Goal: Information Seeking & Learning: Learn about a topic

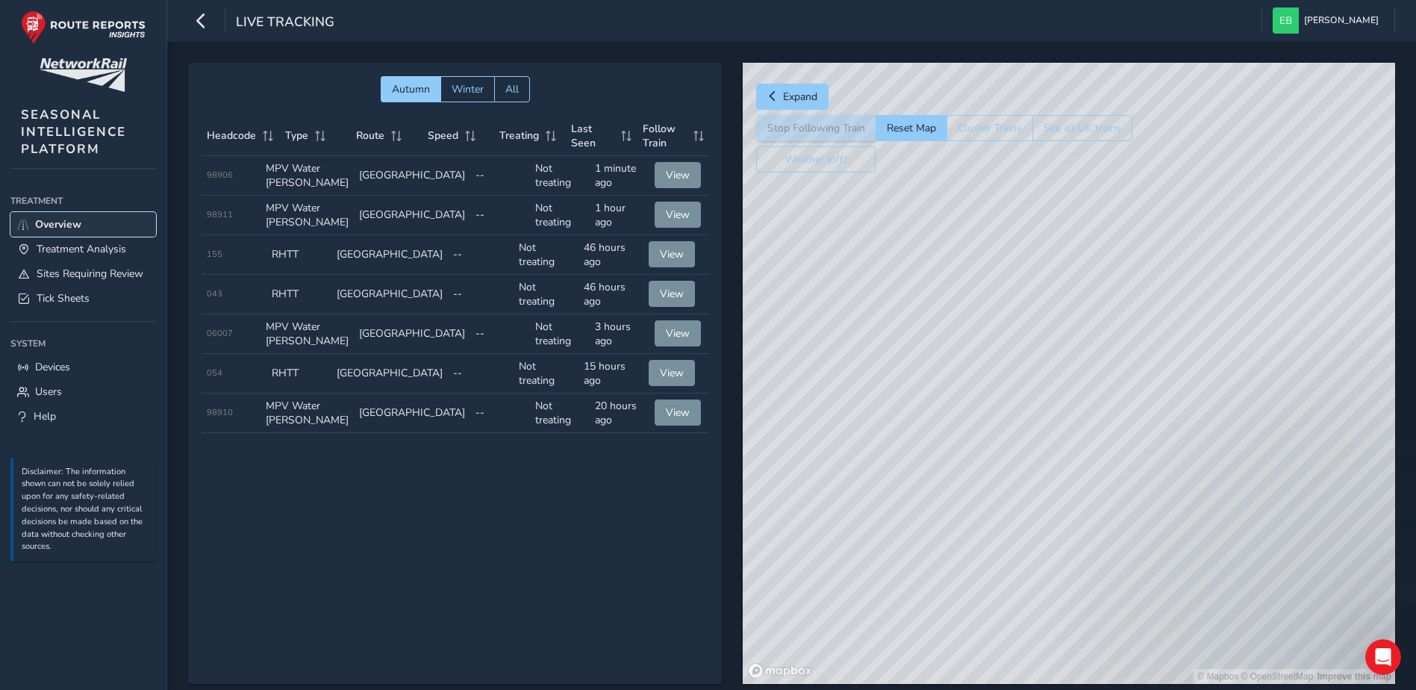
click at [55, 224] on span "Overview" at bounding box center [58, 224] width 46 height 14
click at [74, 302] on span "Tick Sheets" at bounding box center [63, 298] width 53 height 14
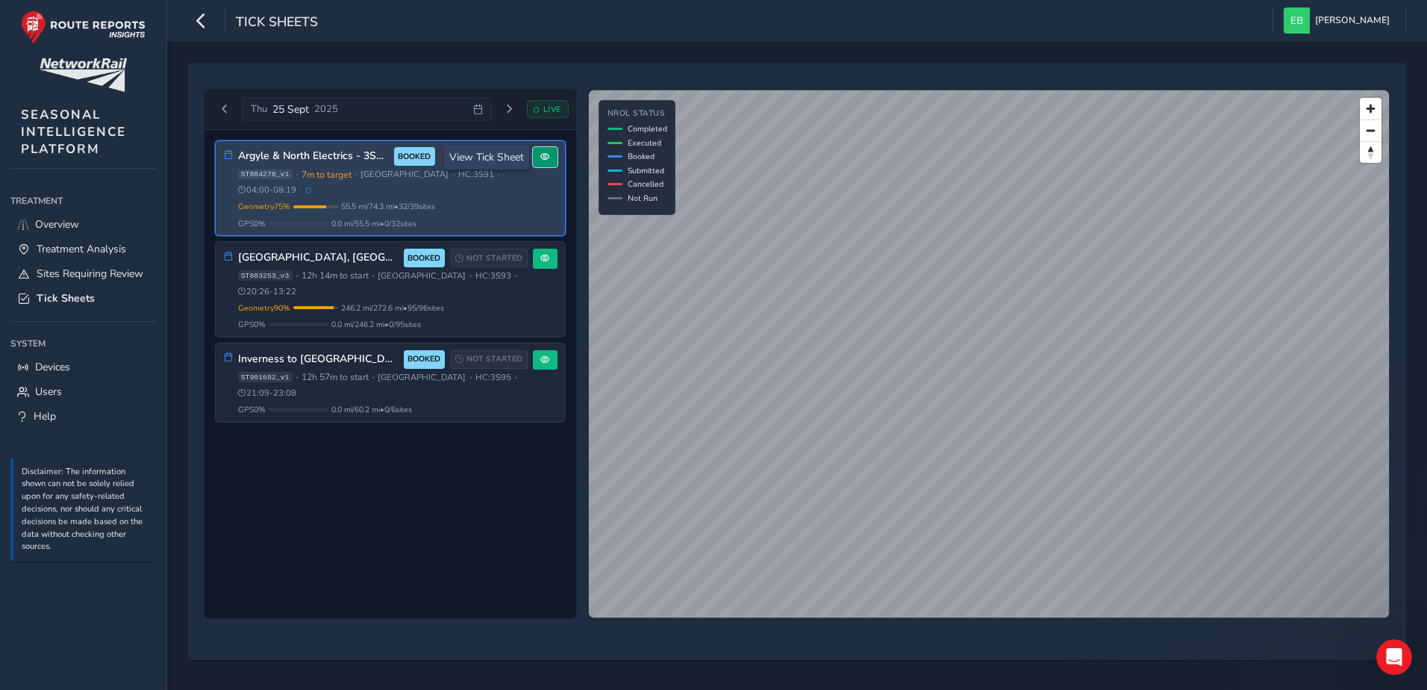
click at [543, 160] on span at bounding box center [544, 156] width 9 height 9
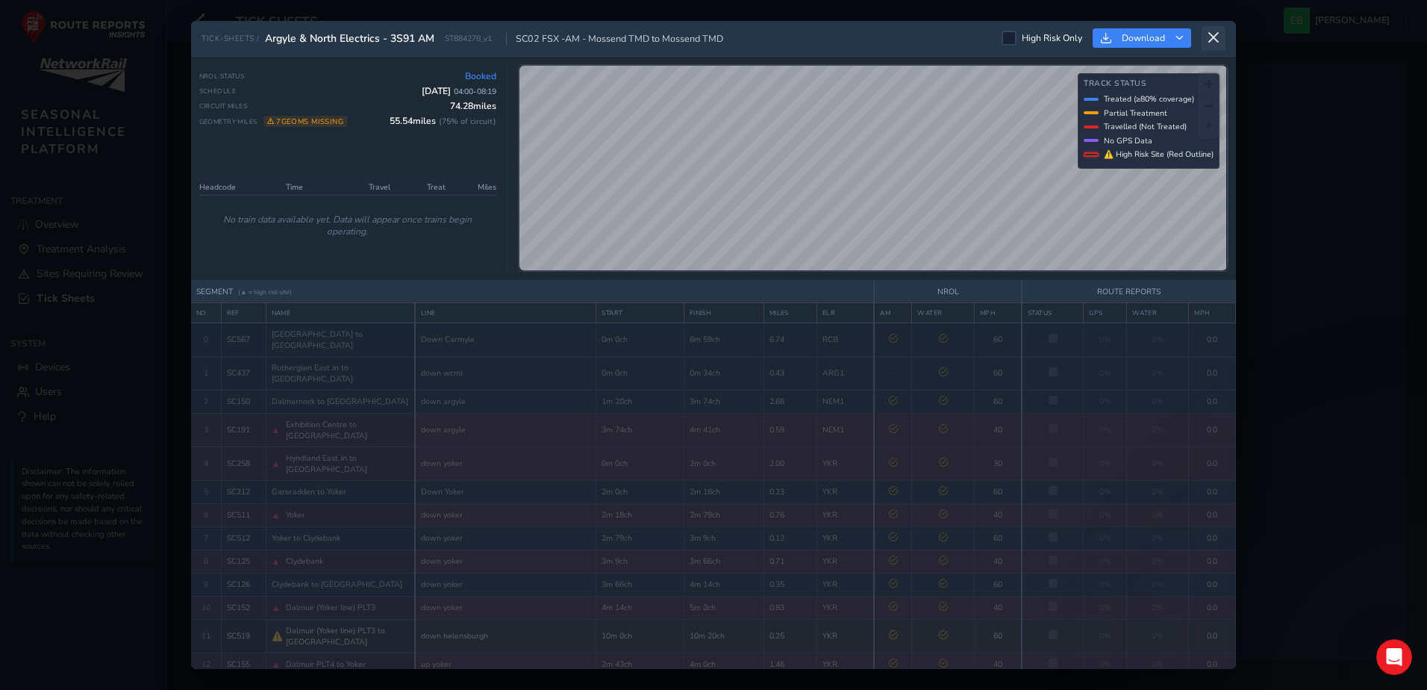
click at [1213, 41] on icon at bounding box center [1213, 37] width 13 height 13
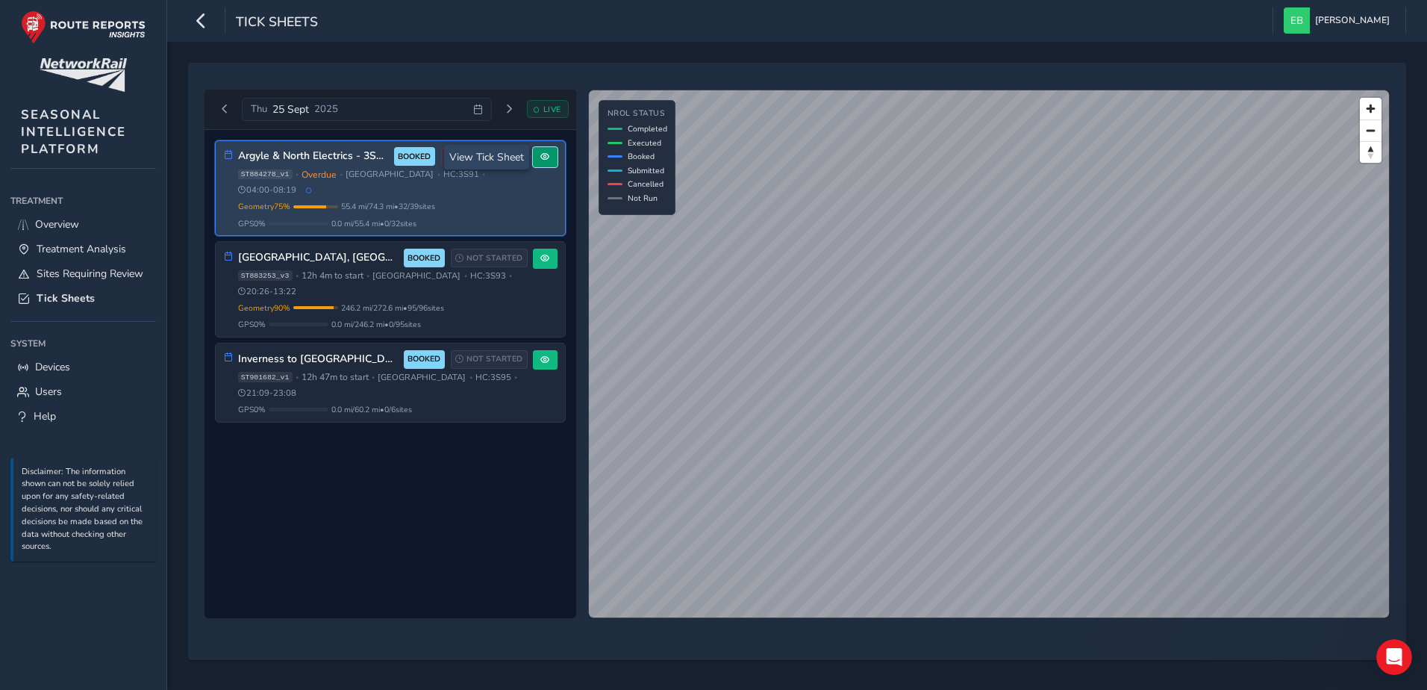
click at [545, 160] on span at bounding box center [544, 156] width 9 height 9
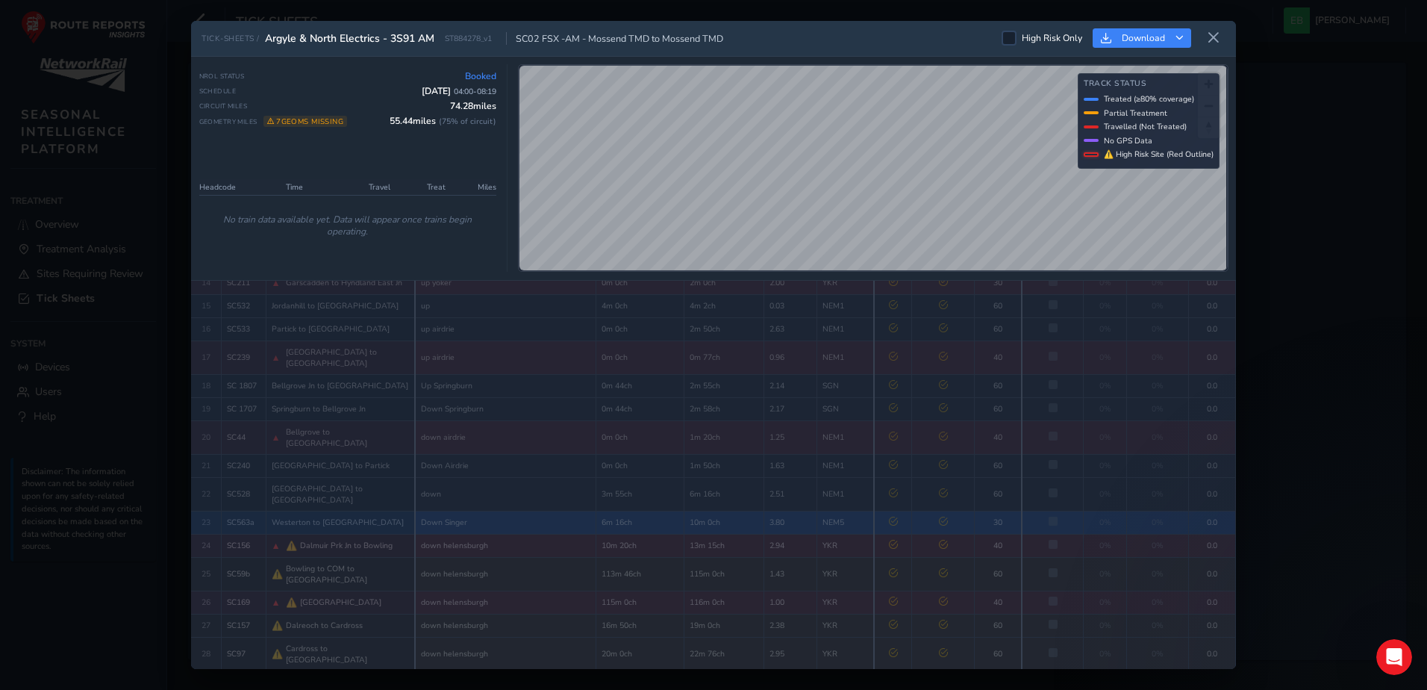
scroll to position [429, 0]
drag, startPoint x: 391, startPoint y: 36, endPoint x: 413, endPoint y: 40, distance: 22.7
click at [413, 40] on span "Argyle & North Electrics - 3S91 AM" at bounding box center [349, 38] width 169 height 14
drag, startPoint x: 413, startPoint y: 40, endPoint x: 401, endPoint y: 40, distance: 12.7
copy span "3S91"
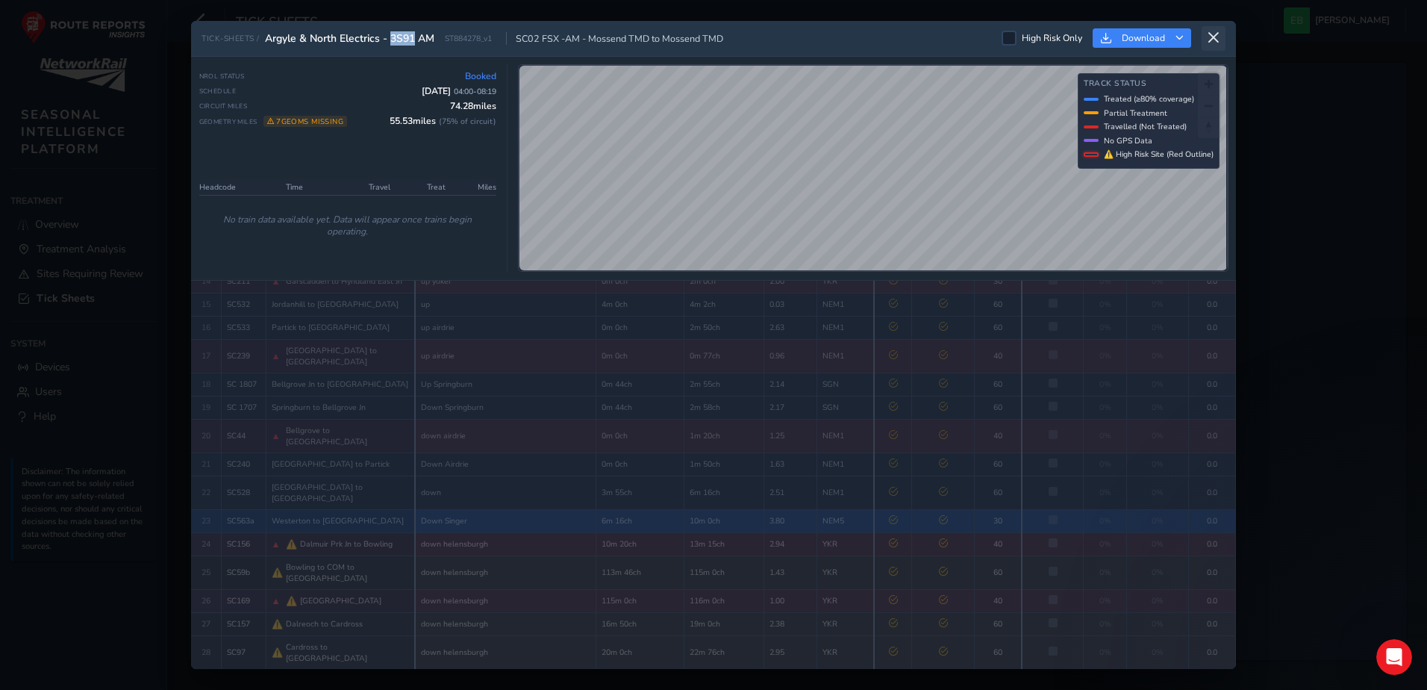
click at [1216, 36] on icon at bounding box center [1213, 37] width 13 height 13
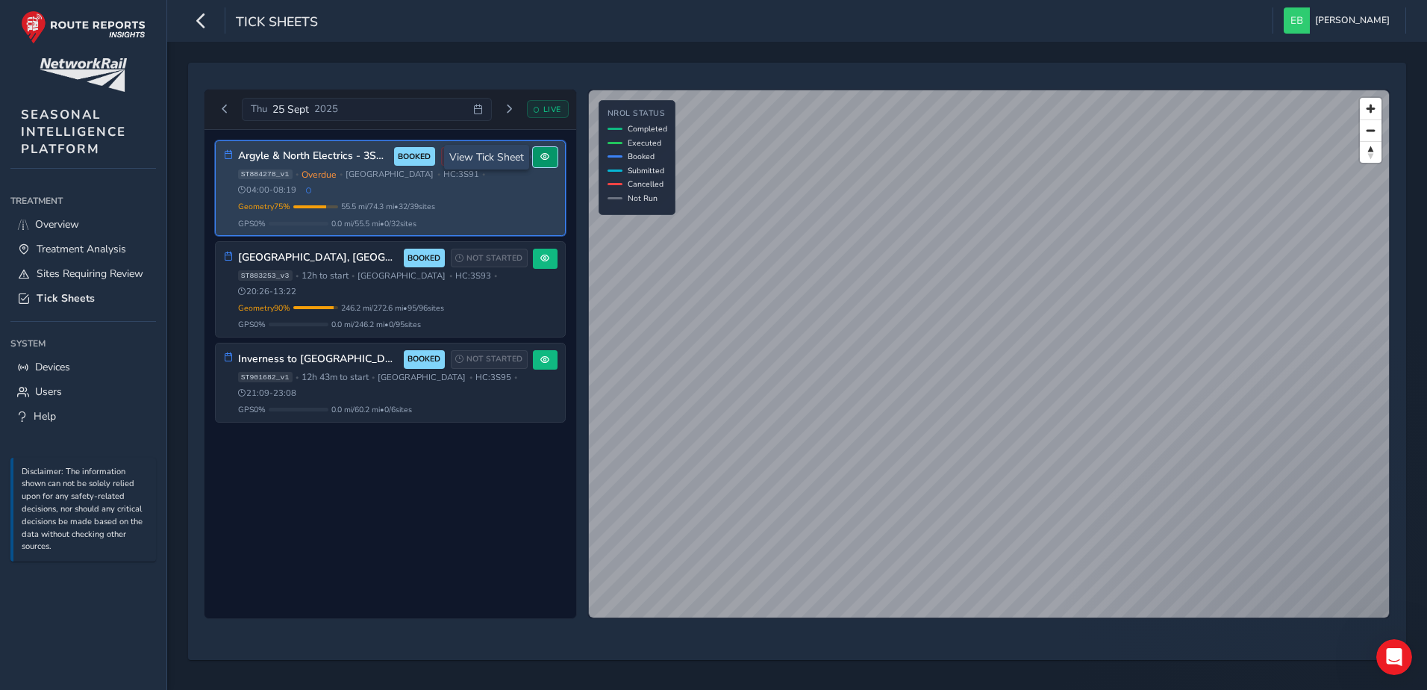
click at [541, 154] on span at bounding box center [544, 156] width 9 height 9
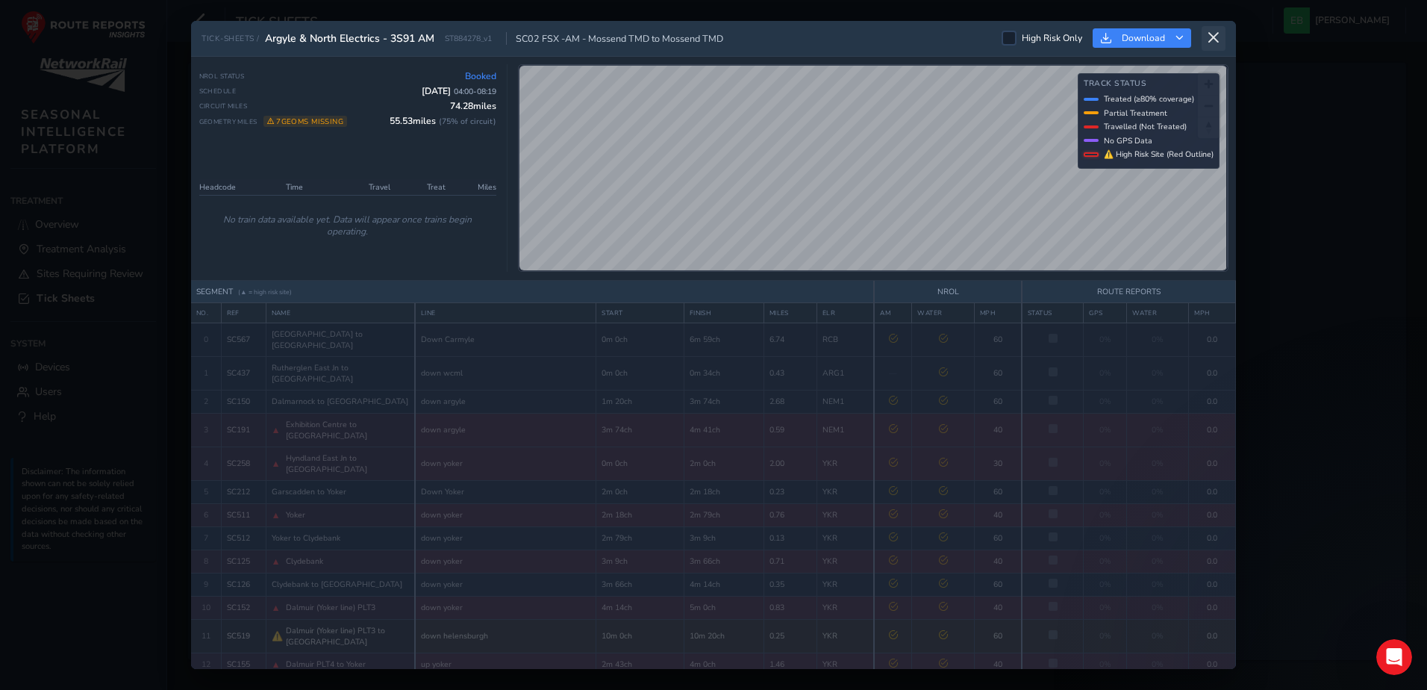
click at [1219, 40] on icon at bounding box center [1213, 37] width 13 height 13
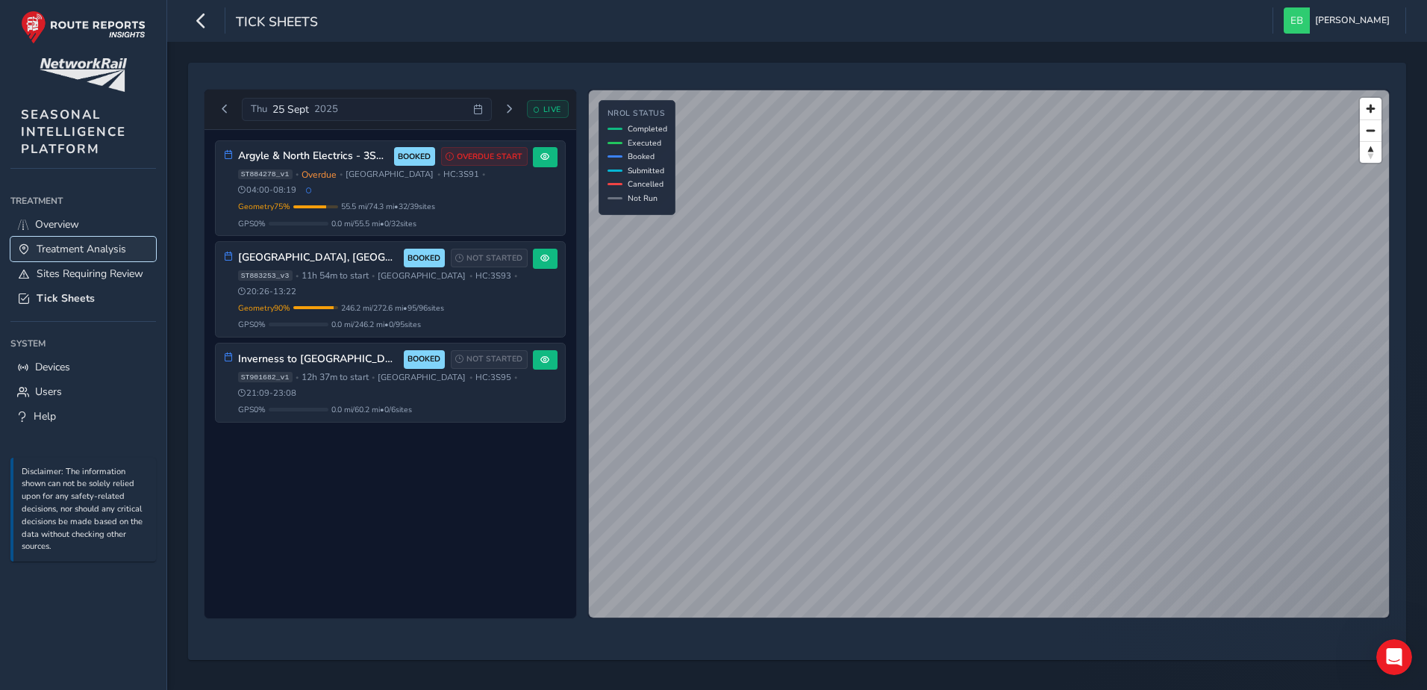
click at [41, 254] on span "Treatment Analysis" at bounding box center [82, 249] width 90 height 14
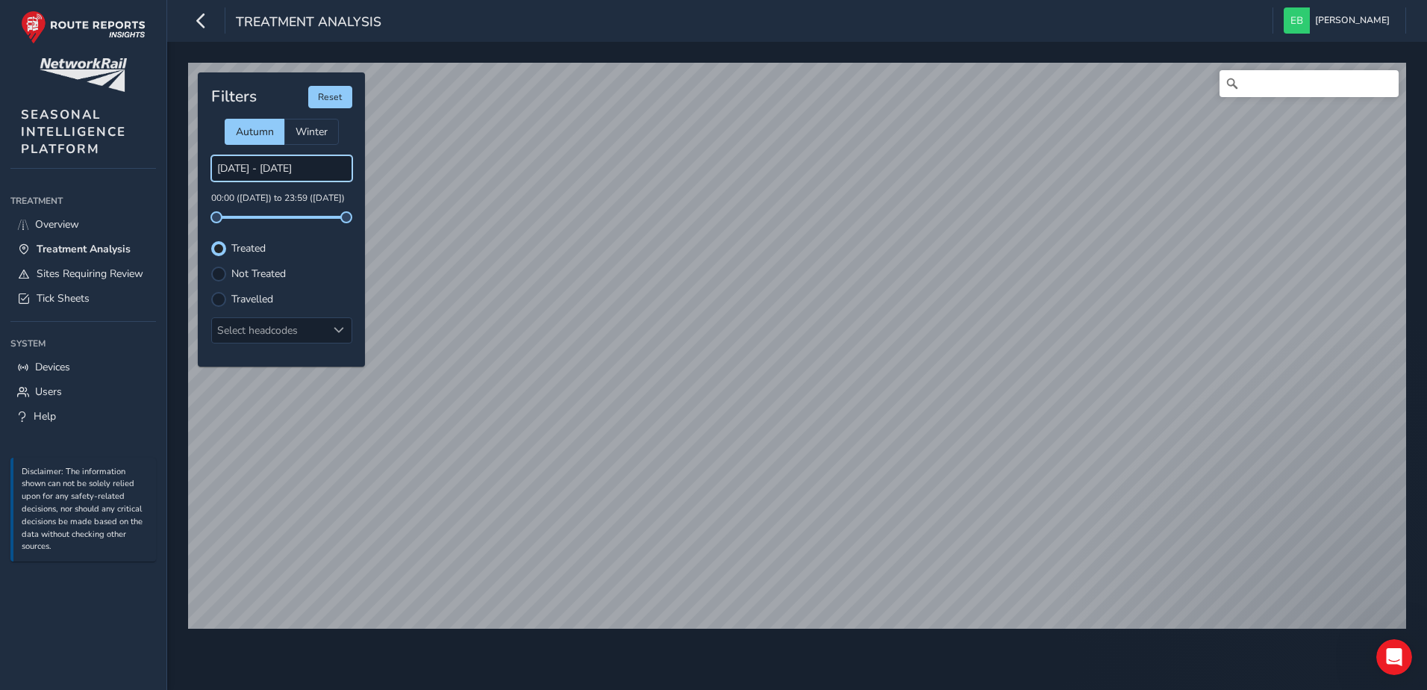
click at [307, 169] on input "[DATE] - [DATE]" at bounding box center [281, 168] width 141 height 26
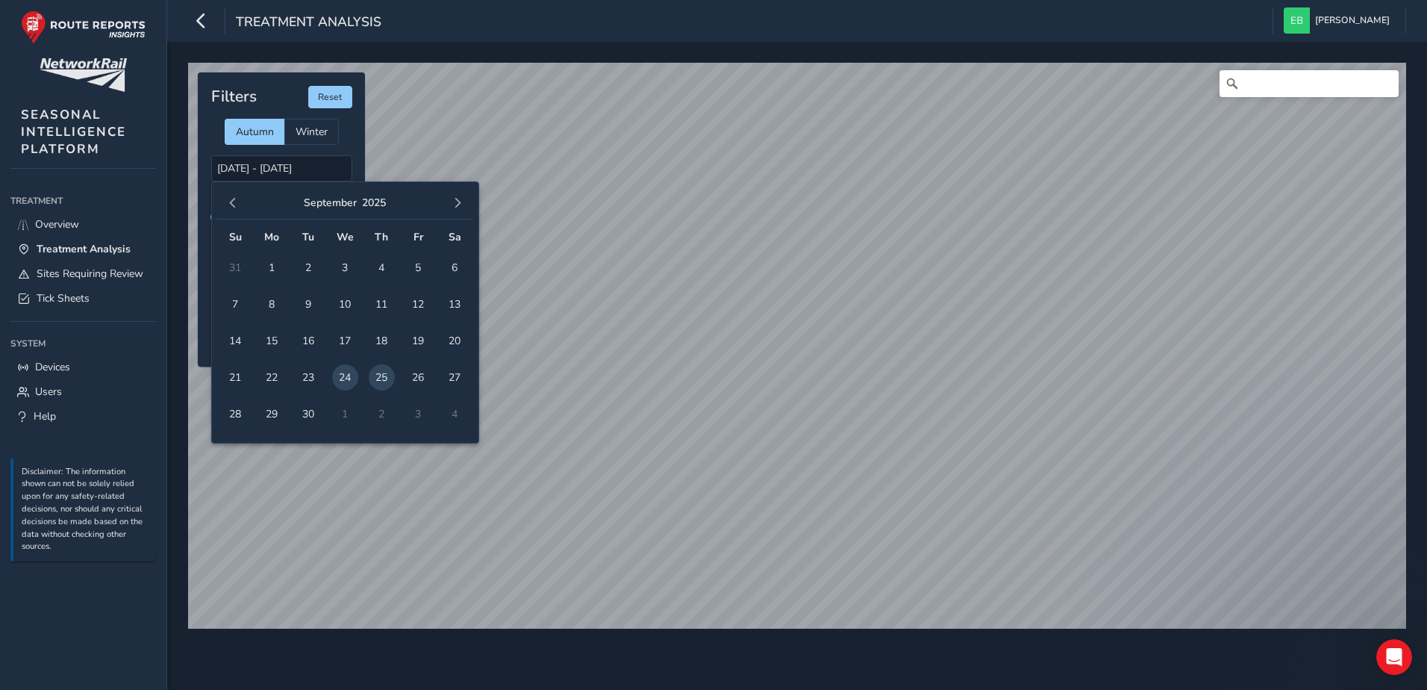
click at [387, 372] on span "25" at bounding box center [382, 377] width 26 height 26
click at [378, 375] on span "25" at bounding box center [382, 377] width 26 height 26
type input "[DATE] - [DATE]"
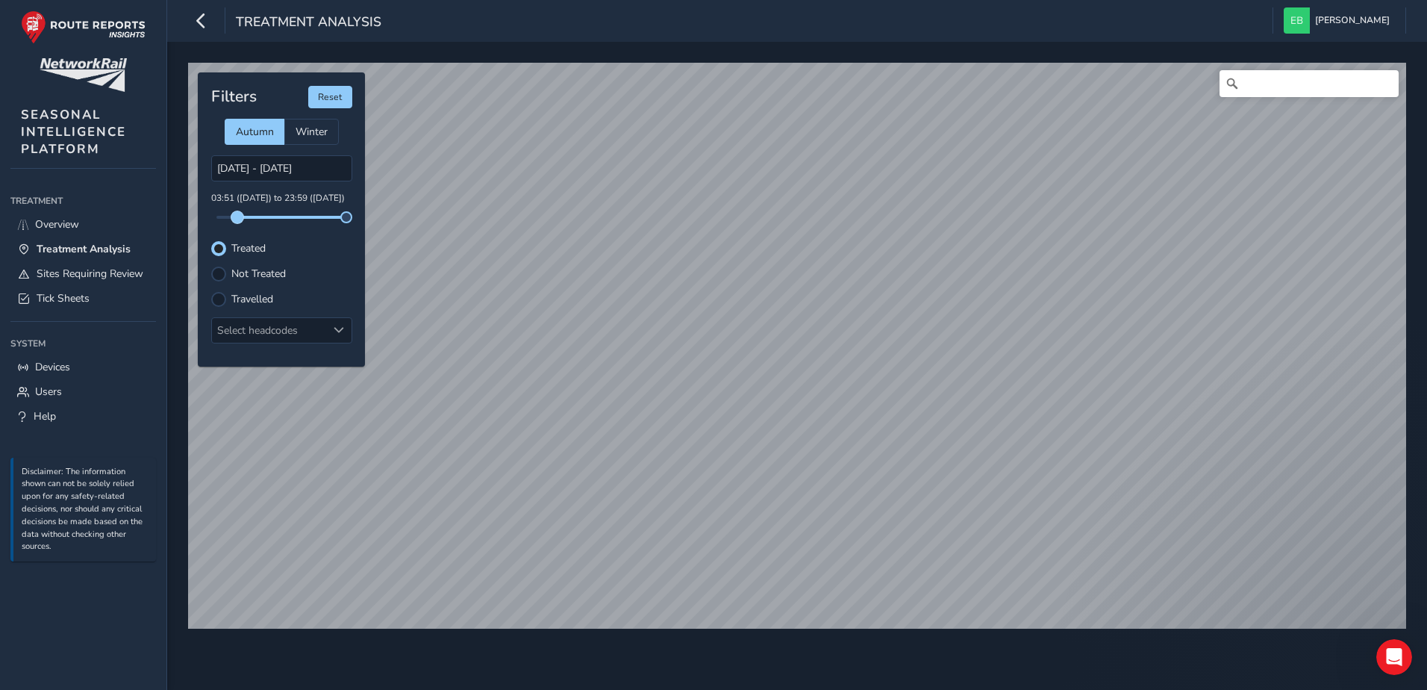
drag, startPoint x: 218, startPoint y: 215, endPoint x: 237, endPoint y: 216, distance: 19.4
click at [237, 216] on span at bounding box center [237, 217] width 12 height 12
drag, startPoint x: 345, startPoint y: 216, endPoint x: 261, endPoint y: 218, distance: 83.6
click at [261, 218] on span at bounding box center [261, 217] width 12 height 12
click at [319, 263] on div "Filters Reset Autumn Winter [DATE] - [DATE] 03:51 ([DATE]) to 08:16 ([DATE]) Tr…" at bounding box center [281, 219] width 167 height 294
